Goal: Task Accomplishment & Management: Manage account settings

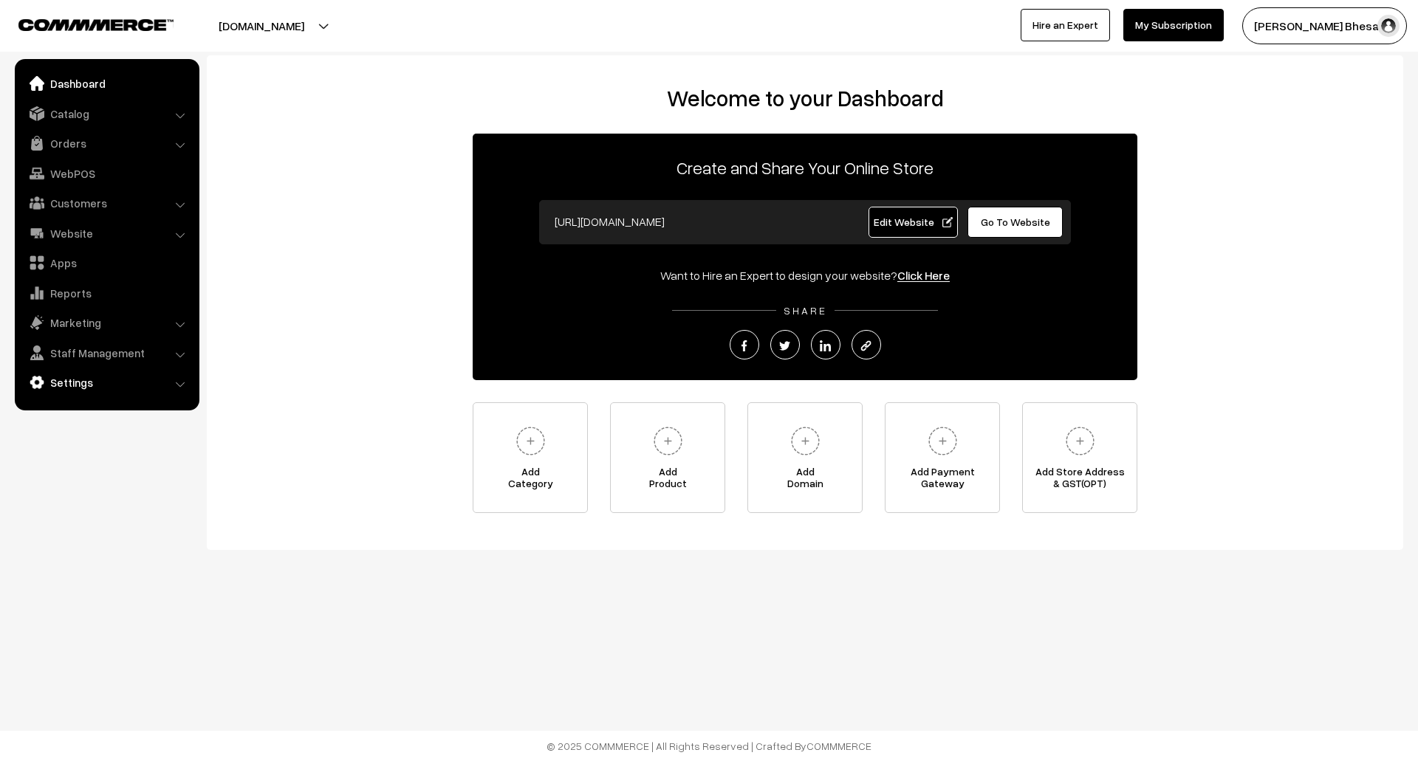
click at [76, 378] on link "Settings" at bounding box center [106, 382] width 176 height 27
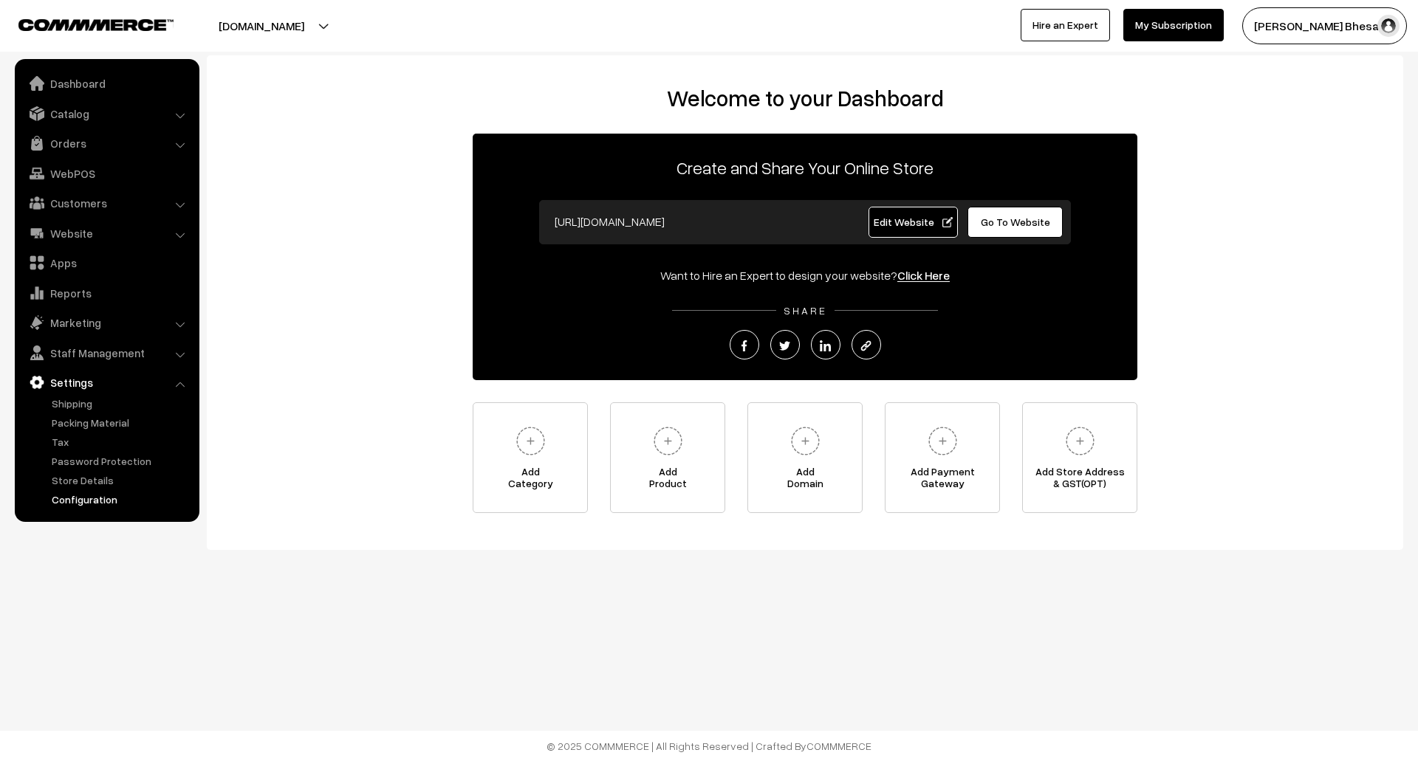
click at [95, 498] on link "Configuration" at bounding box center [121, 500] width 146 height 16
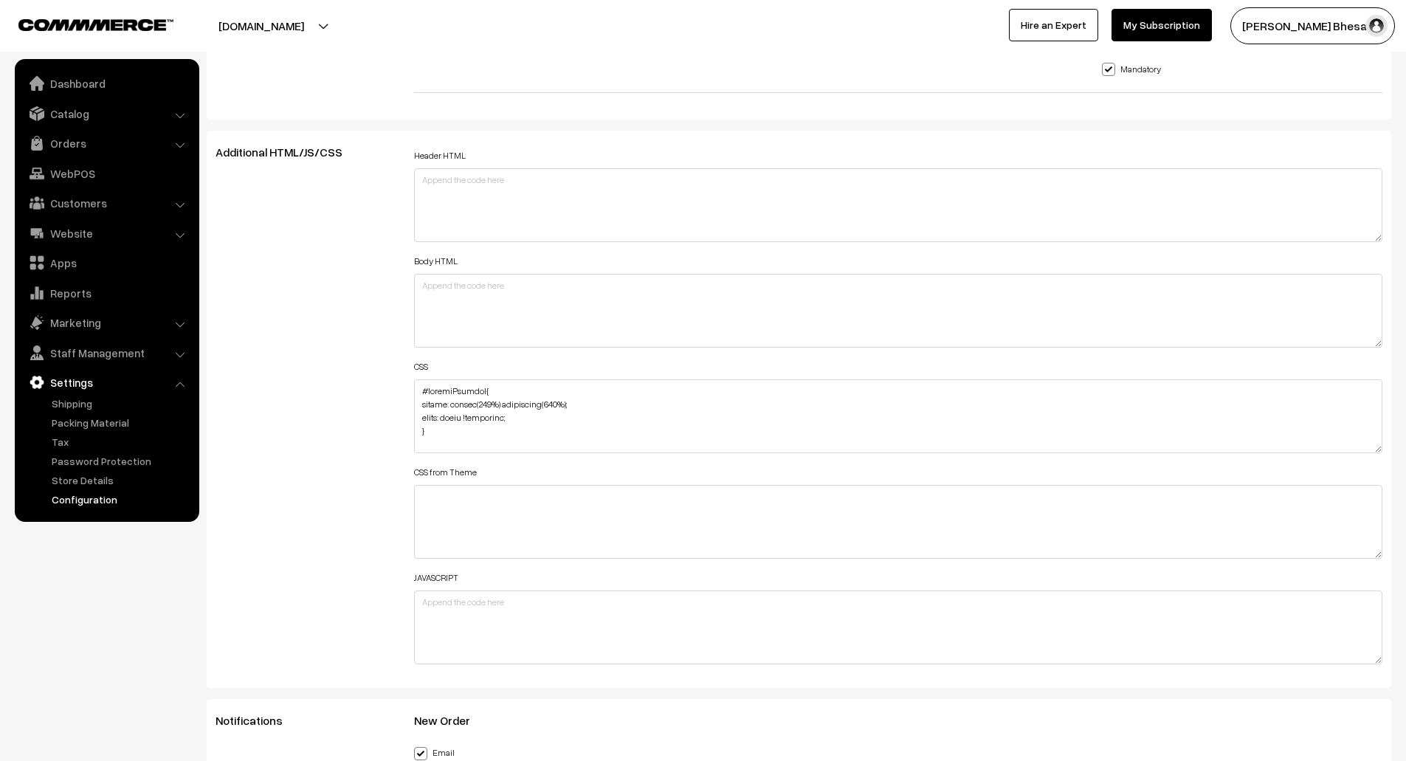
scroll to position [1601, 0]
drag, startPoint x: 447, startPoint y: 417, endPoint x: 505, endPoint y: 418, distance: 58.3
click at [505, 418] on textarea at bounding box center [898, 417] width 969 height 74
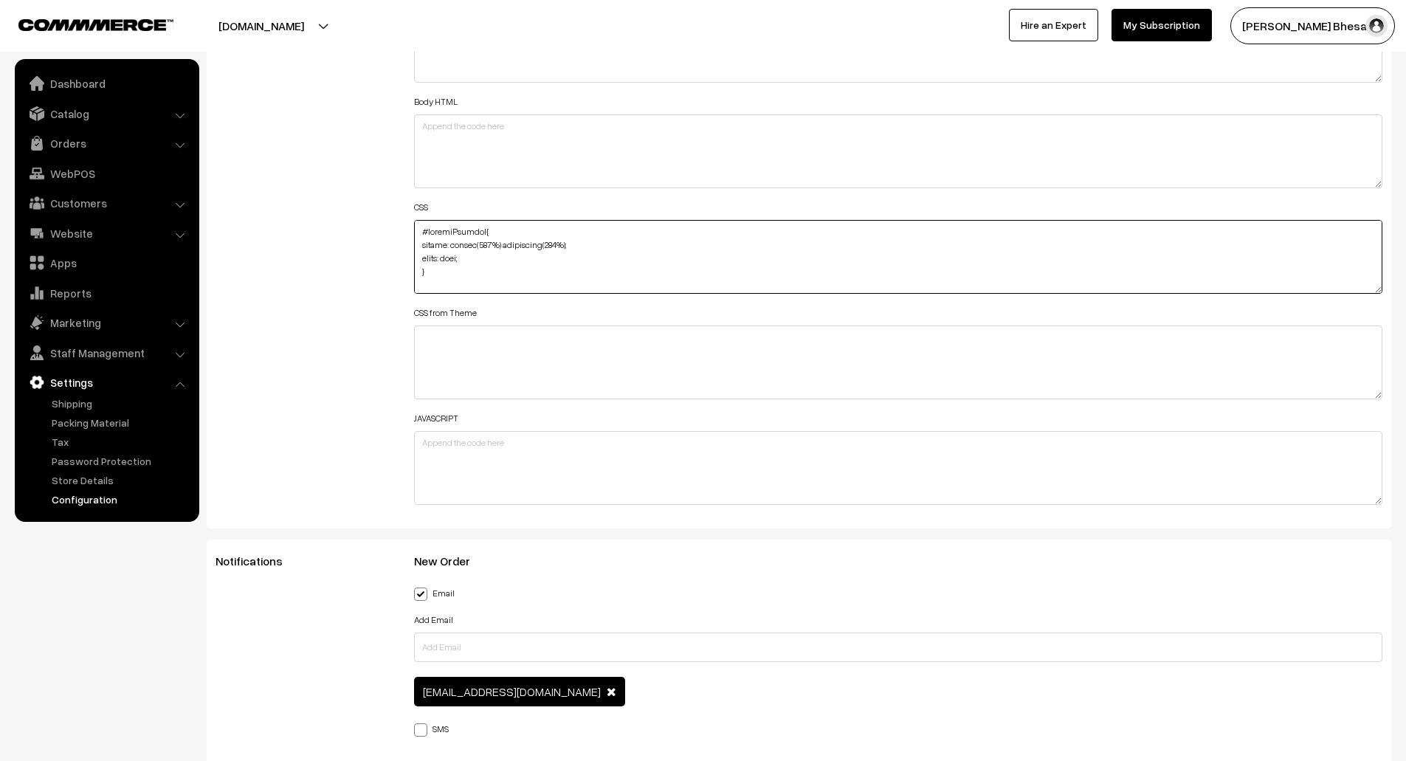
scroll to position [1, 0]
click at [461, 259] on textarea at bounding box center [898, 257] width 969 height 74
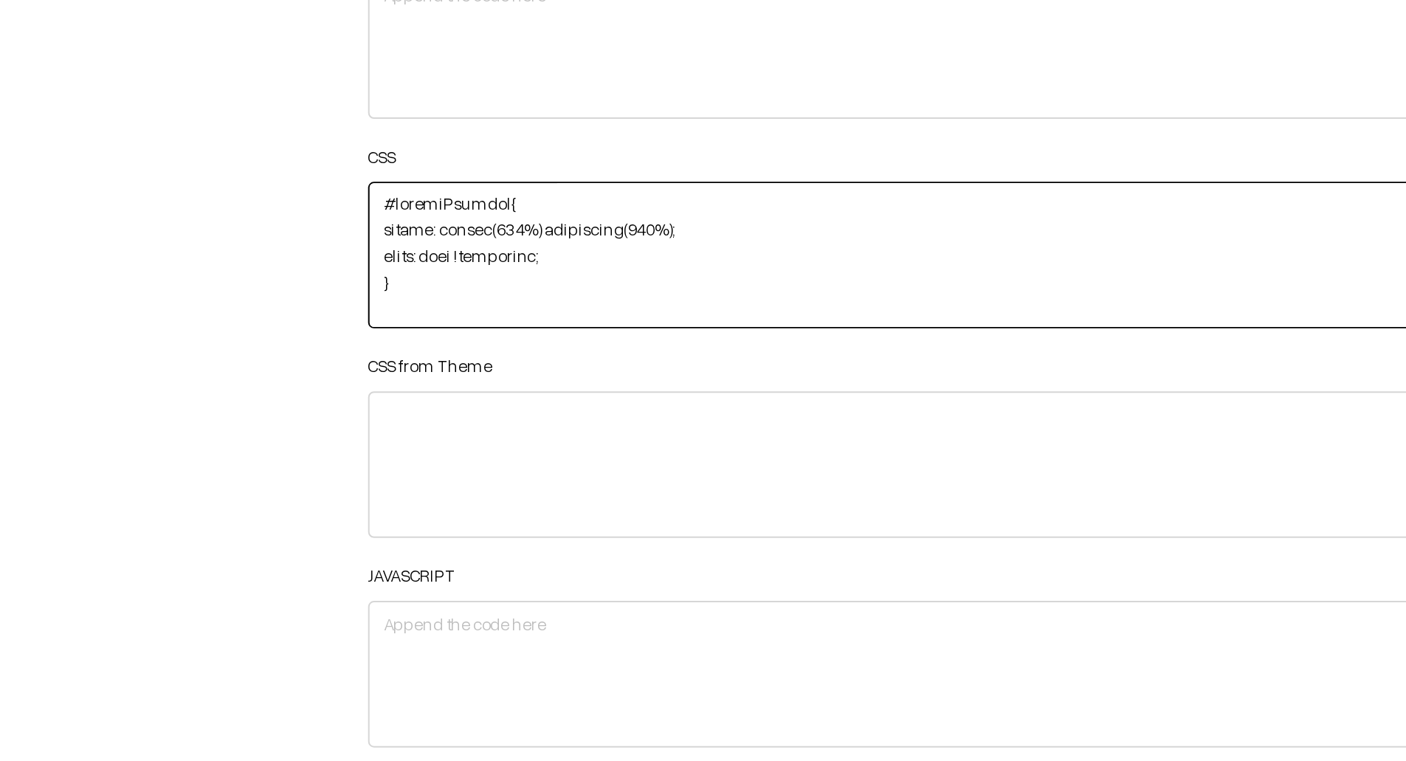
type textarea "#removeProduct{ filter: invert(100%) brightness(100%); color: none !important; …"
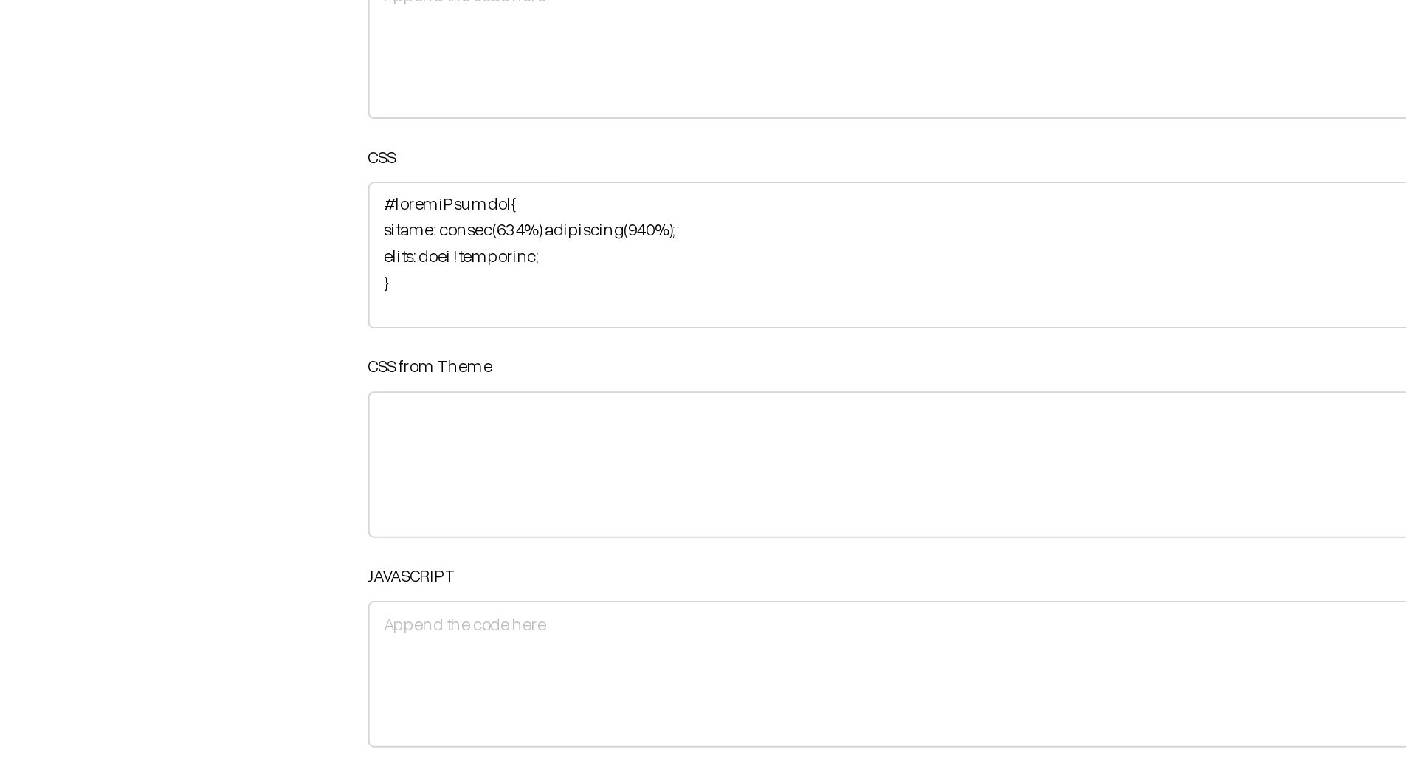
click at [306, 283] on div "Additional HTML/JS/CSS" at bounding box center [304, 250] width 199 height 528
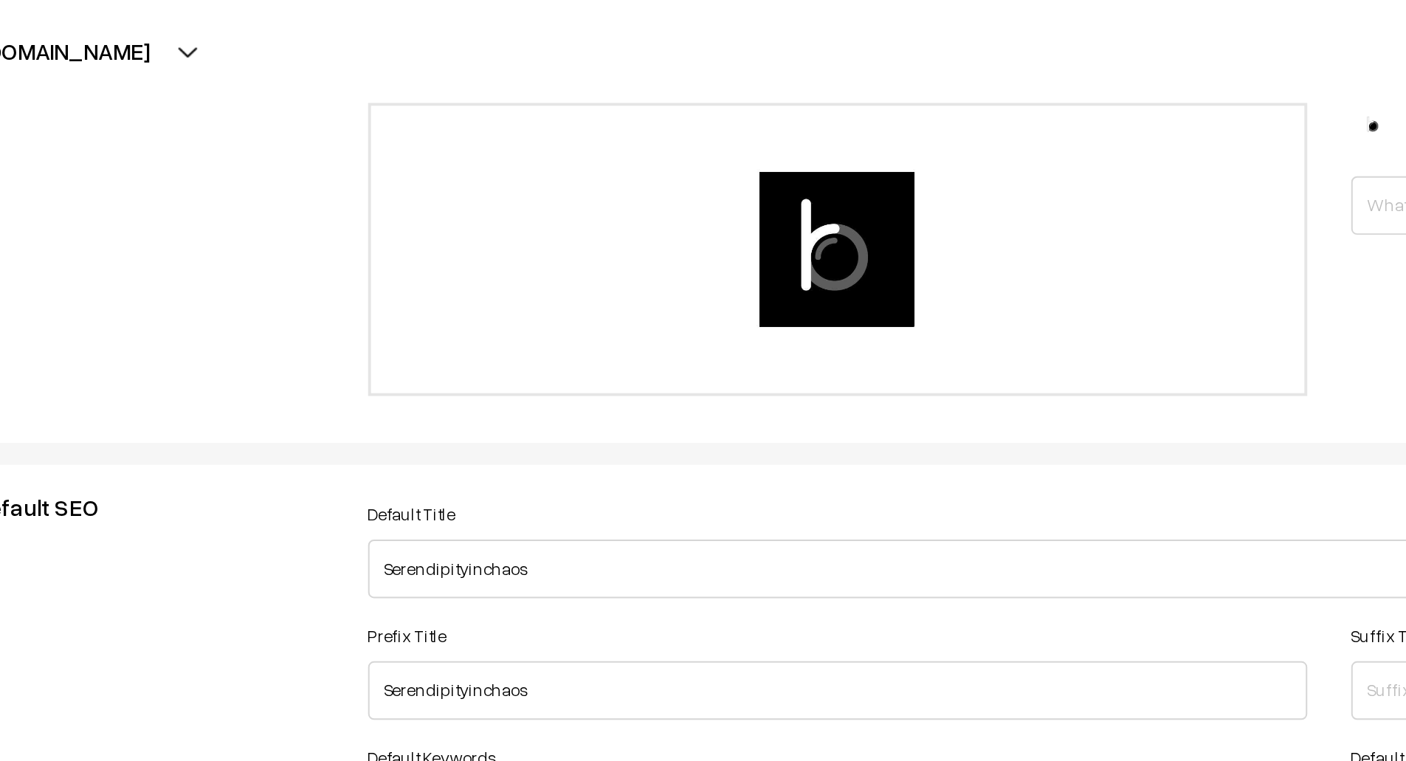
scroll to position [0, 0]
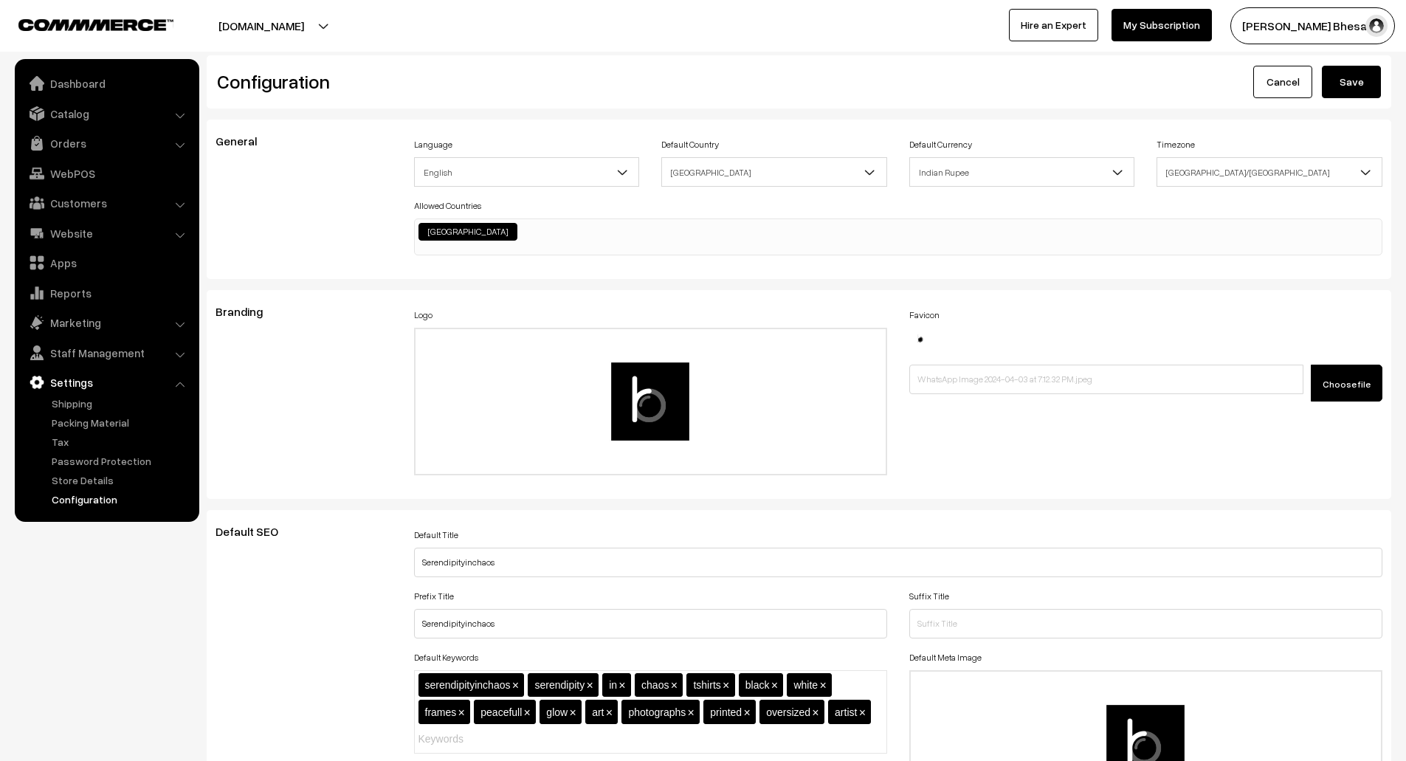
click at [1368, 87] on button "Save" at bounding box center [1351, 82] width 59 height 32
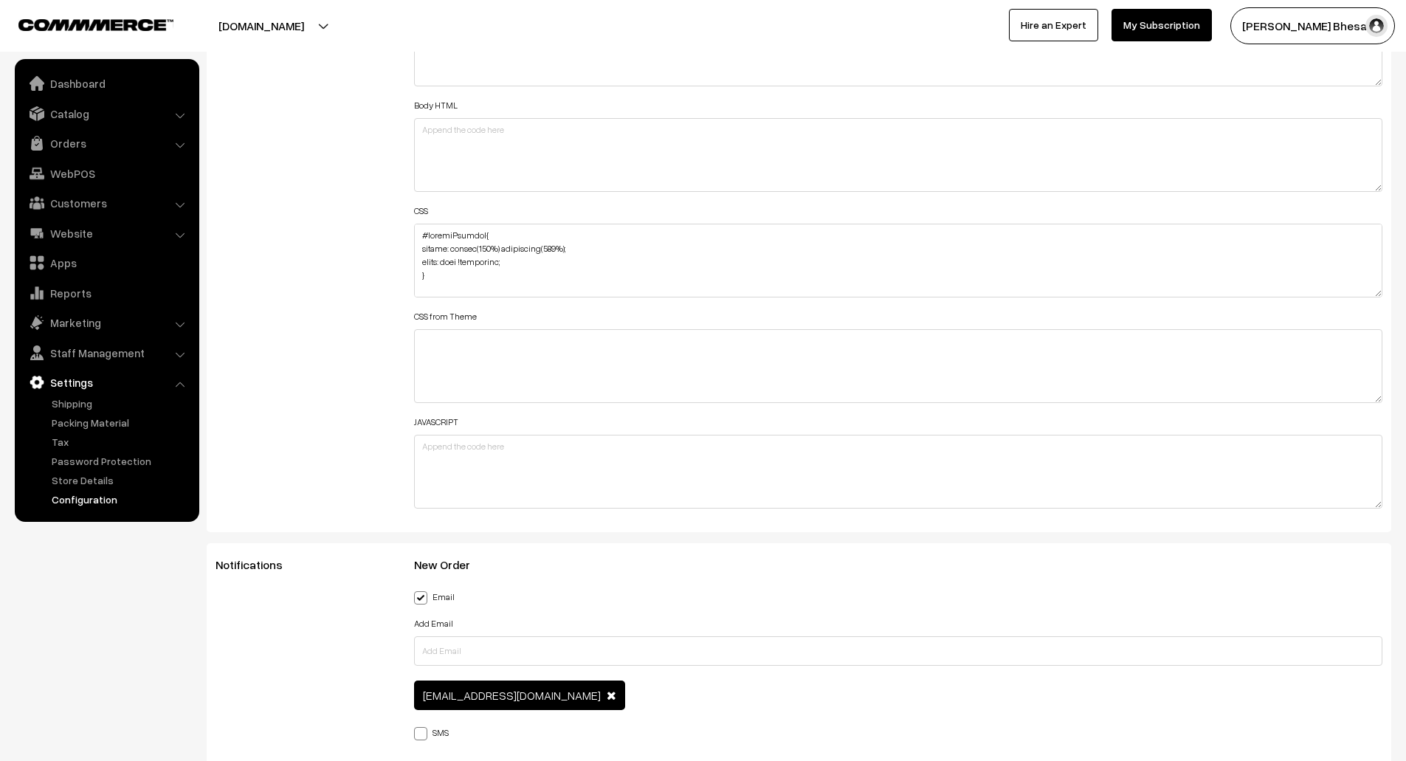
scroll to position [1736, 0]
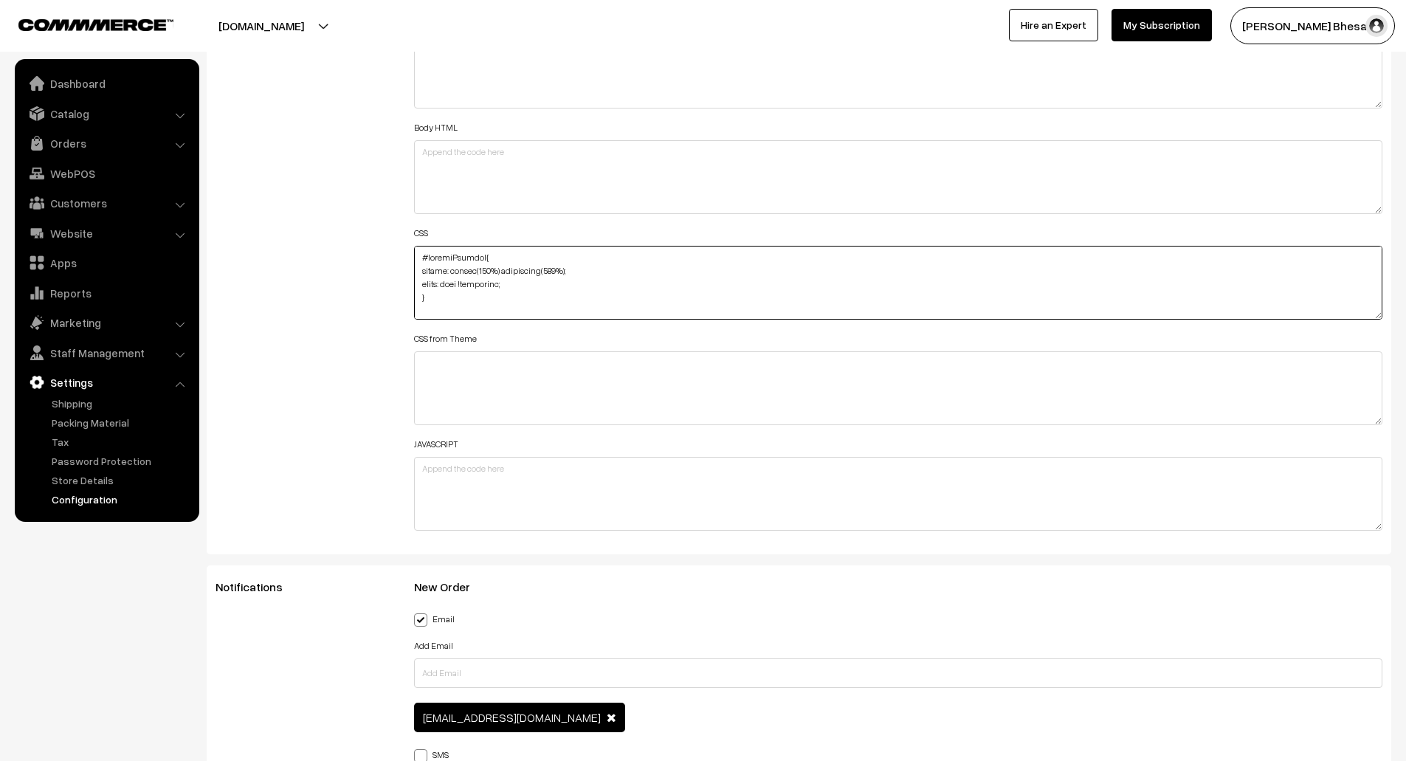
drag, startPoint x: 521, startPoint y: 285, endPoint x: 443, endPoint y: 285, distance: 78.3
click at [443, 285] on textarea at bounding box center [898, 283] width 969 height 74
paste textarea "#000 !important;"
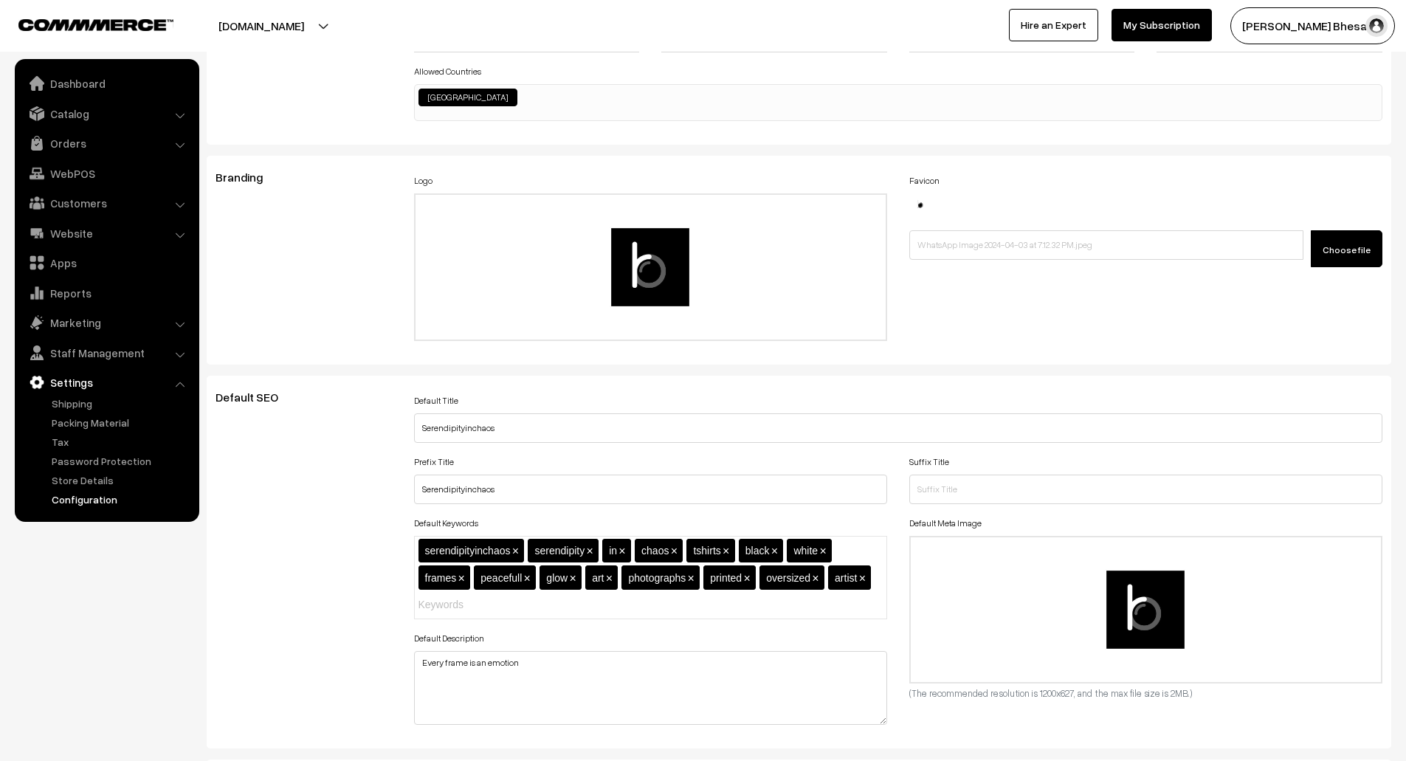
scroll to position [0, 0]
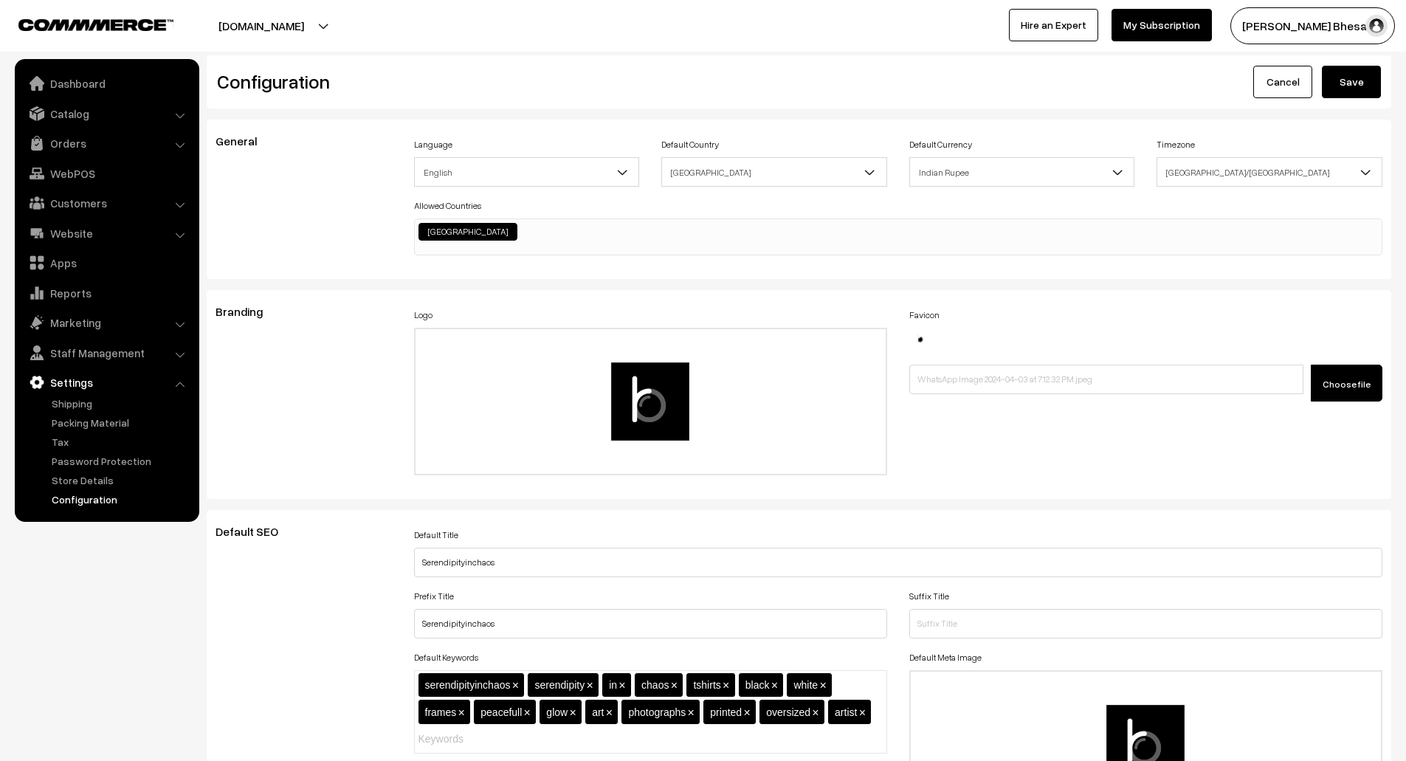
type textarea "#removeProduct{ filter: invert(100%) brightness(100%); color: #000 !important; …"
click at [1380, 87] on button "Save" at bounding box center [1351, 82] width 59 height 32
